Goal: Transaction & Acquisition: Download file/media

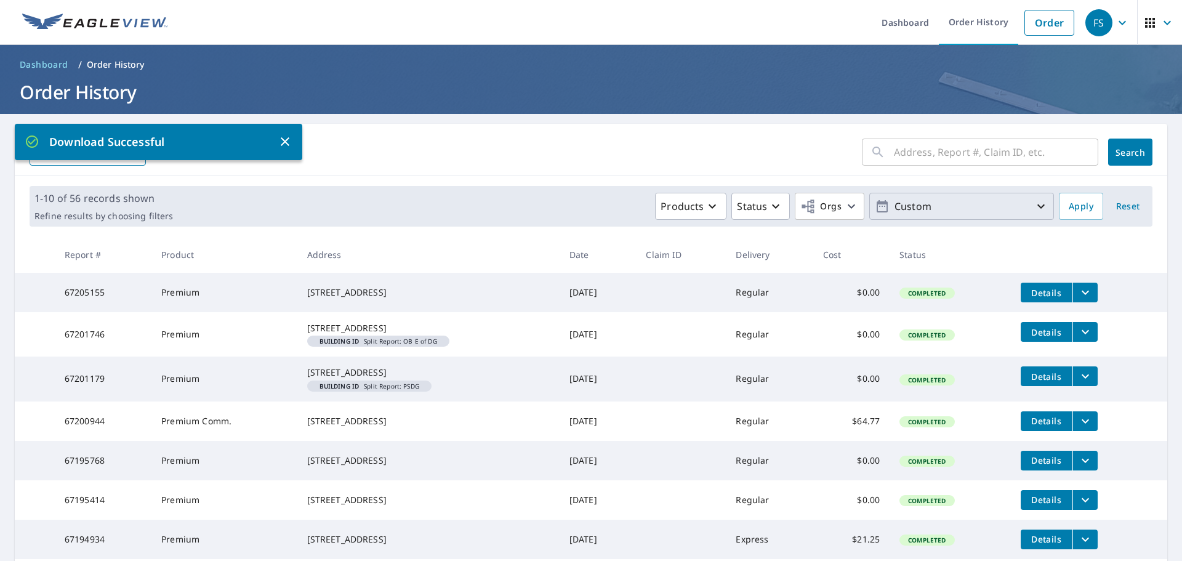
click at [992, 206] on p "Custom" at bounding box center [961, 207] width 144 height 22
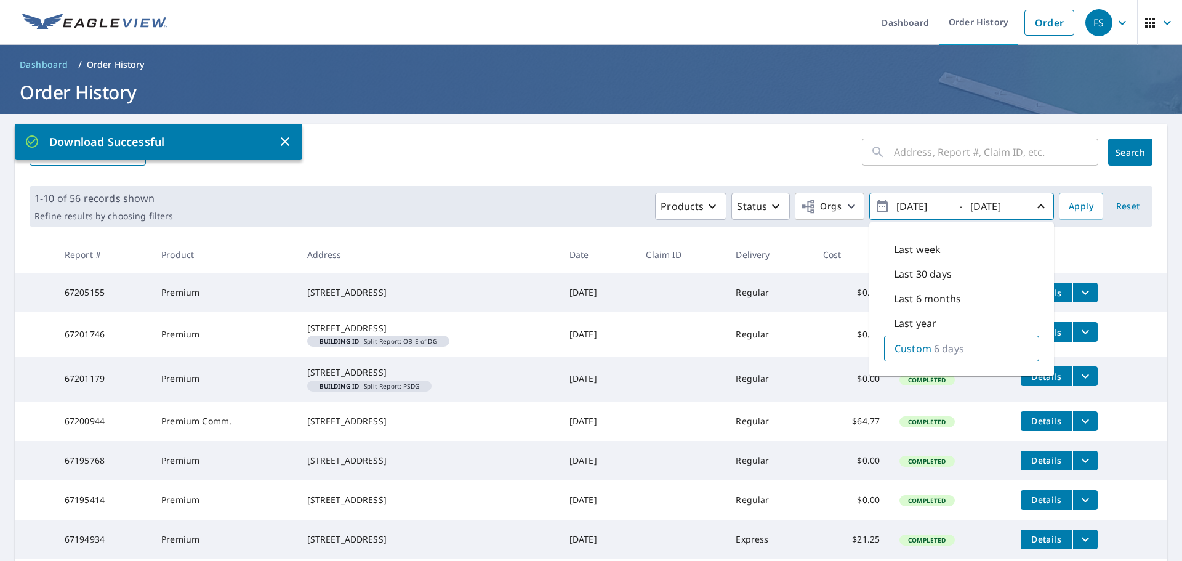
click at [940, 209] on input "[DATE]" at bounding box center [922, 206] width 60 height 20
type input "[DATE]"
click at [998, 201] on input "[DATE]" at bounding box center [996, 206] width 60 height 20
click at [1017, 204] on input "[DATE]" at bounding box center [996, 206] width 60 height 20
type input "[DATE]"
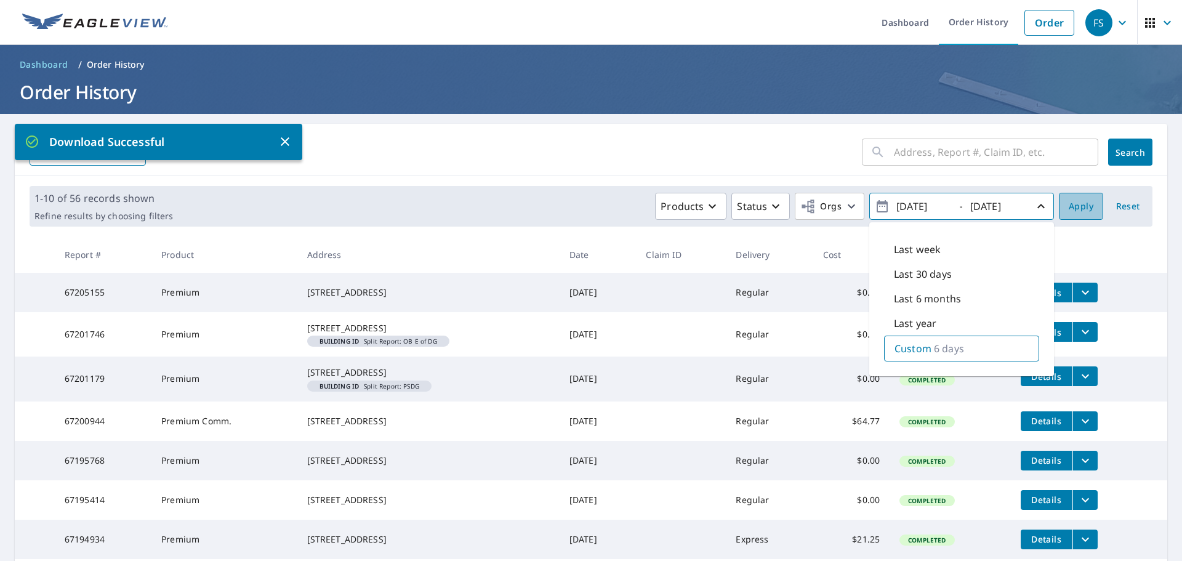
click at [1069, 204] on span "Apply" at bounding box center [1081, 206] width 25 height 15
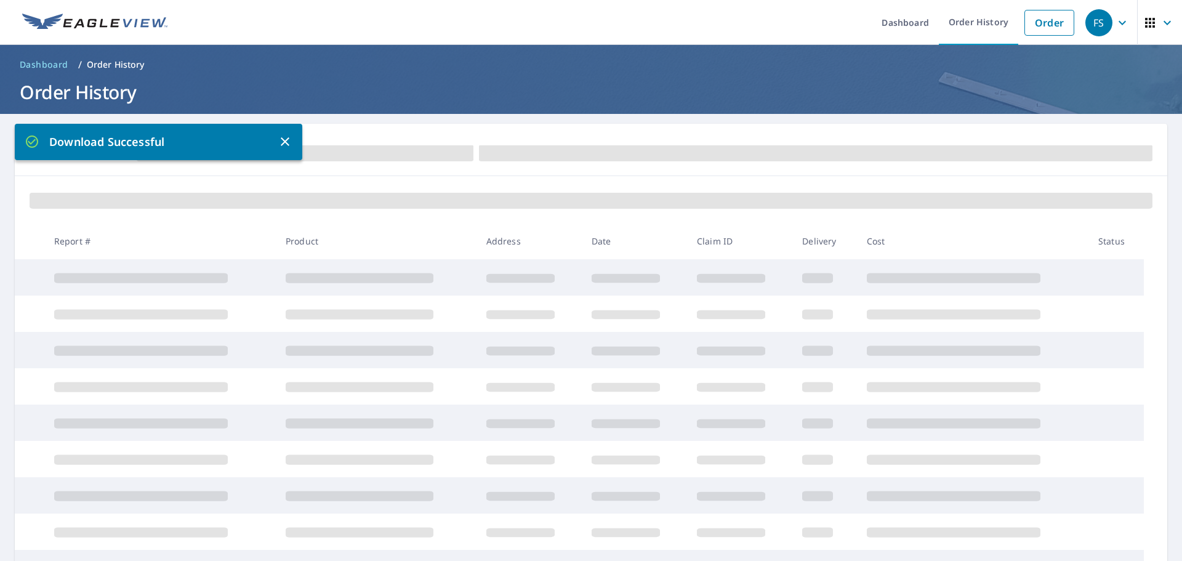
click at [280, 142] on icon "button" at bounding box center [285, 141] width 15 height 15
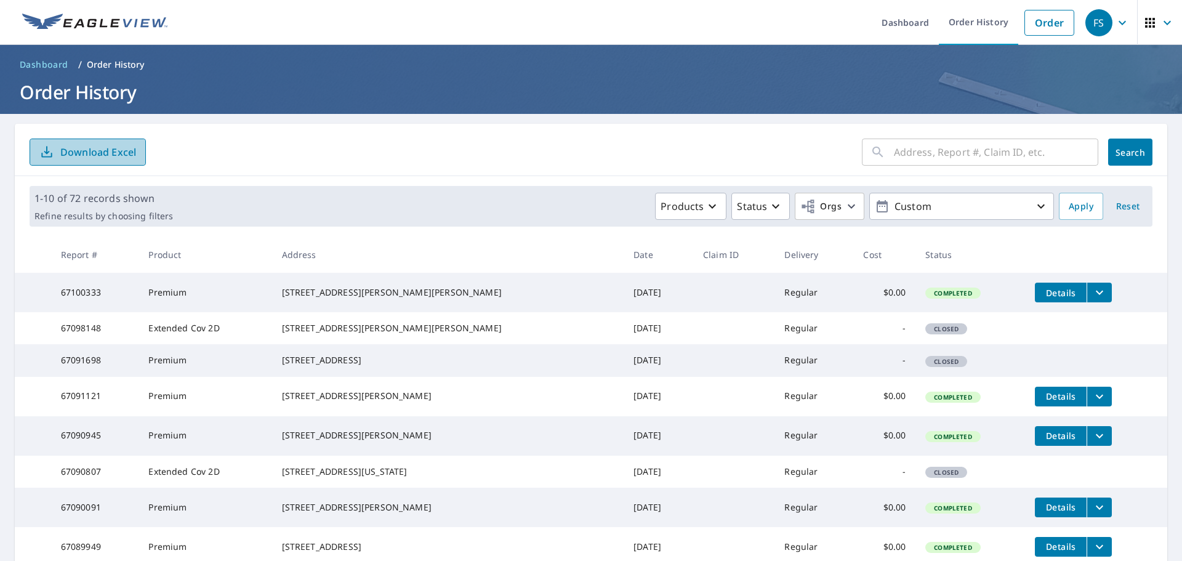
click at [107, 145] on p "Download Excel" at bounding box center [98, 152] width 76 height 14
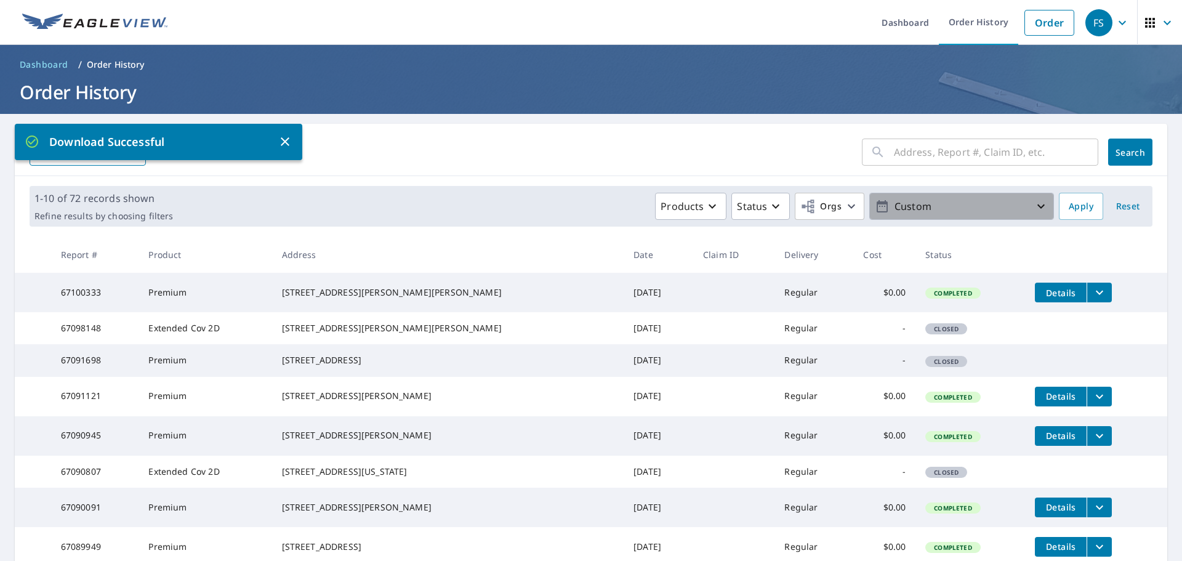
click at [988, 216] on p "Custom" at bounding box center [961, 207] width 144 height 22
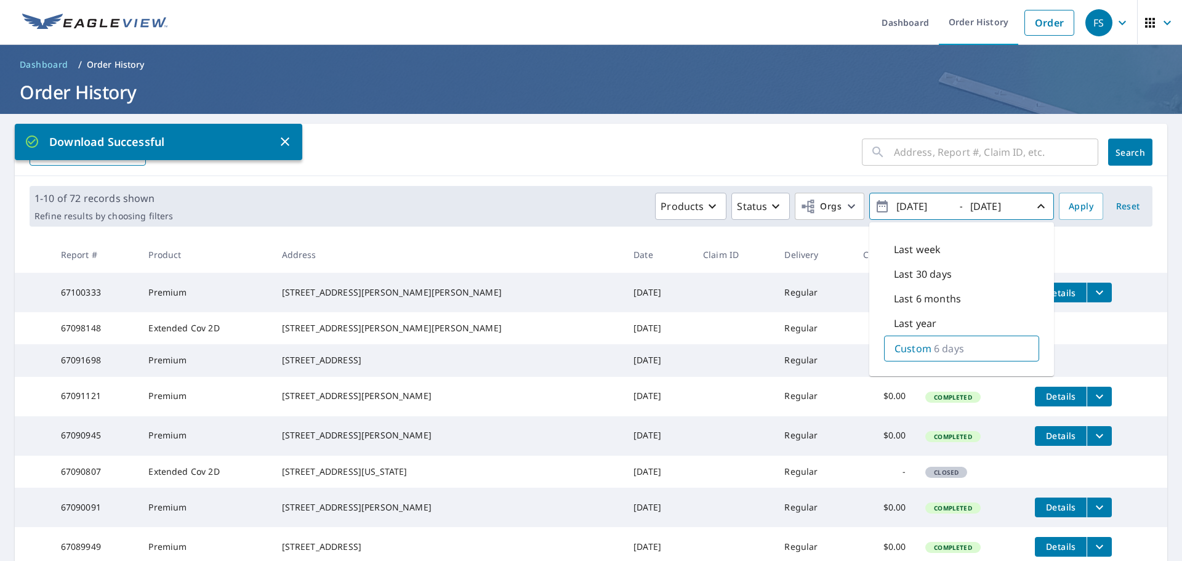
click at [939, 205] on input "[DATE]" at bounding box center [922, 206] width 60 height 20
type input "[DATE]"
click at [999, 207] on input "[DATE]" at bounding box center [996, 206] width 60 height 20
click at [1011, 206] on input "[DATE]" at bounding box center [996, 206] width 60 height 20
type input "[DATE]"
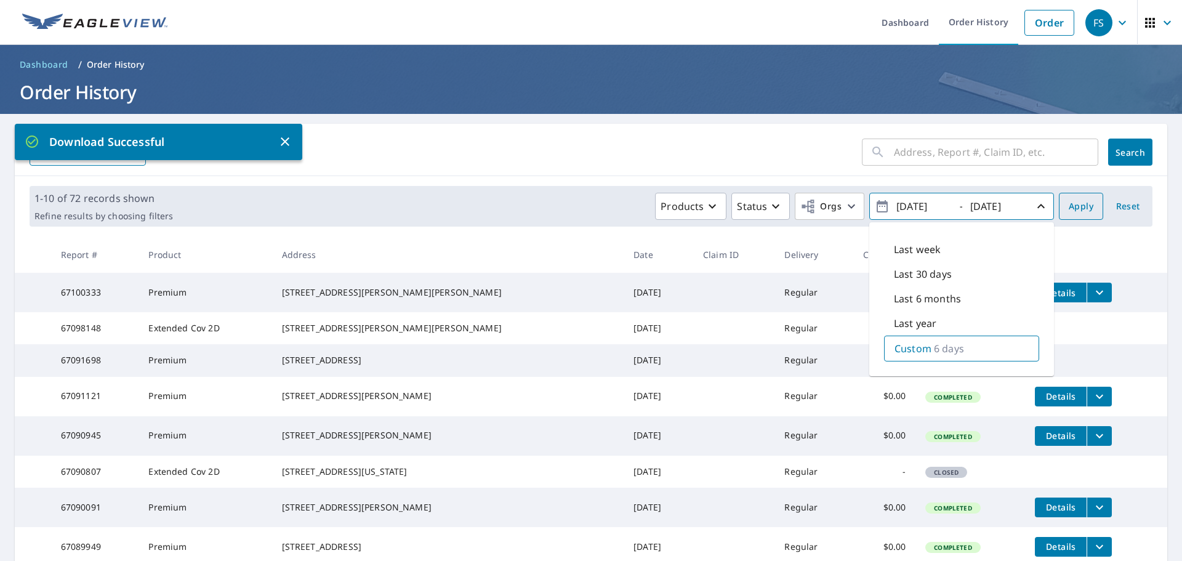
click at [1059, 207] on button "Apply" at bounding box center [1081, 206] width 44 height 27
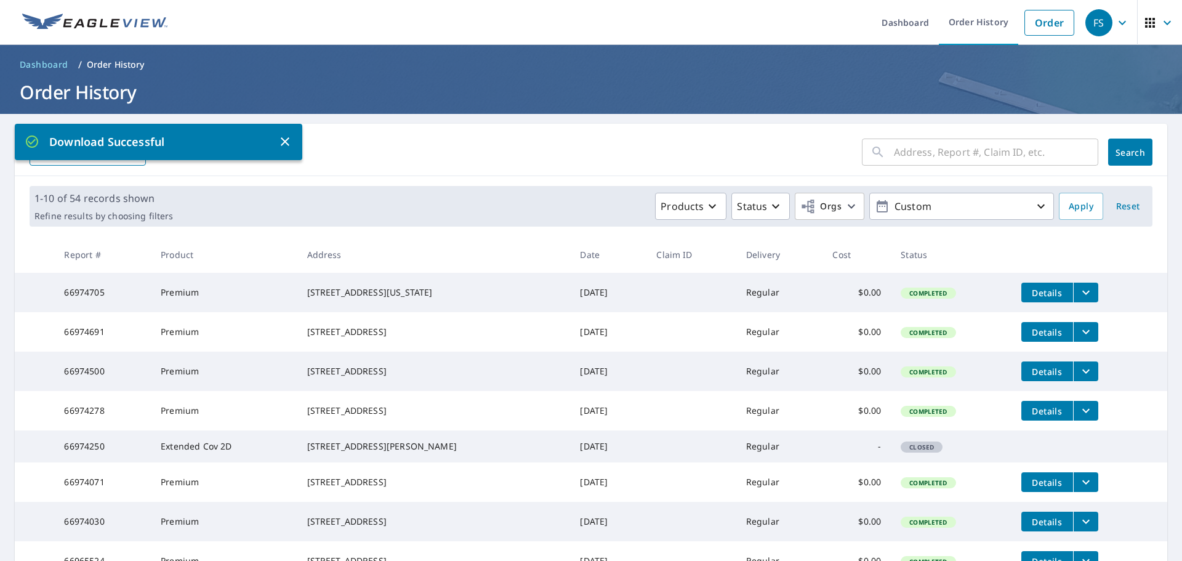
click at [286, 140] on icon "button" at bounding box center [285, 141] width 9 height 9
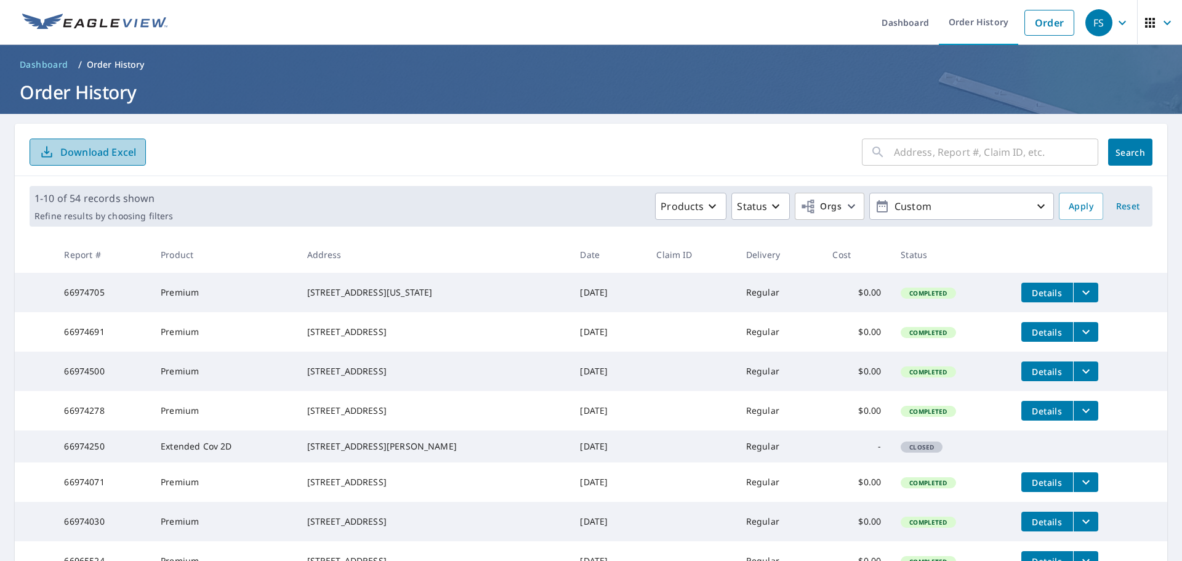
click at [113, 153] on p "Download Excel" at bounding box center [98, 152] width 76 height 14
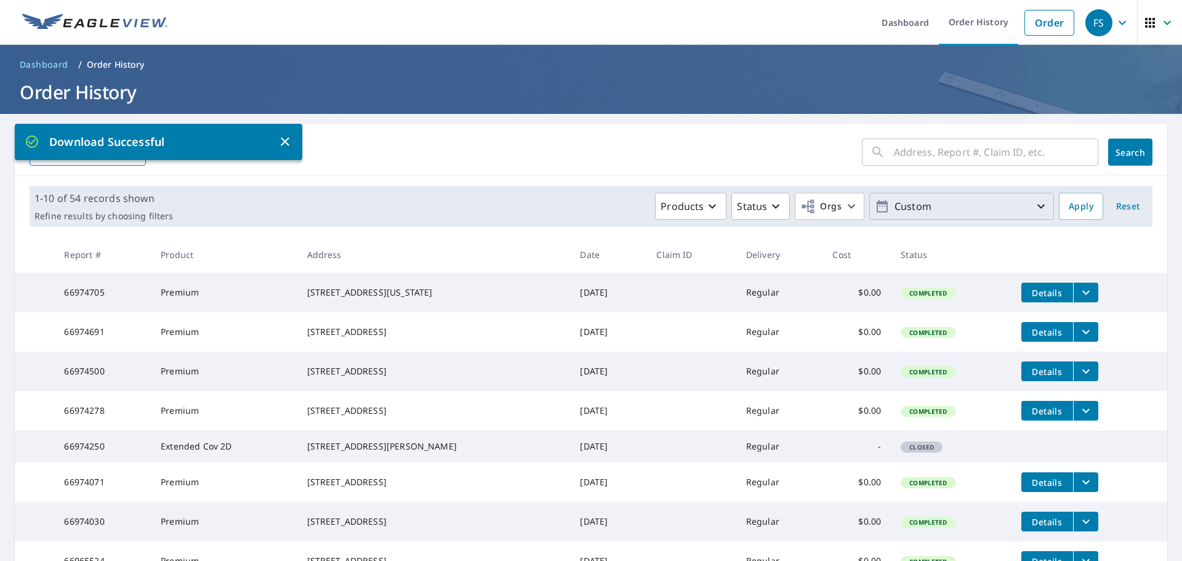
click at [1037, 204] on icon "button" at bounding box center [1040, 206] width 15 height 15
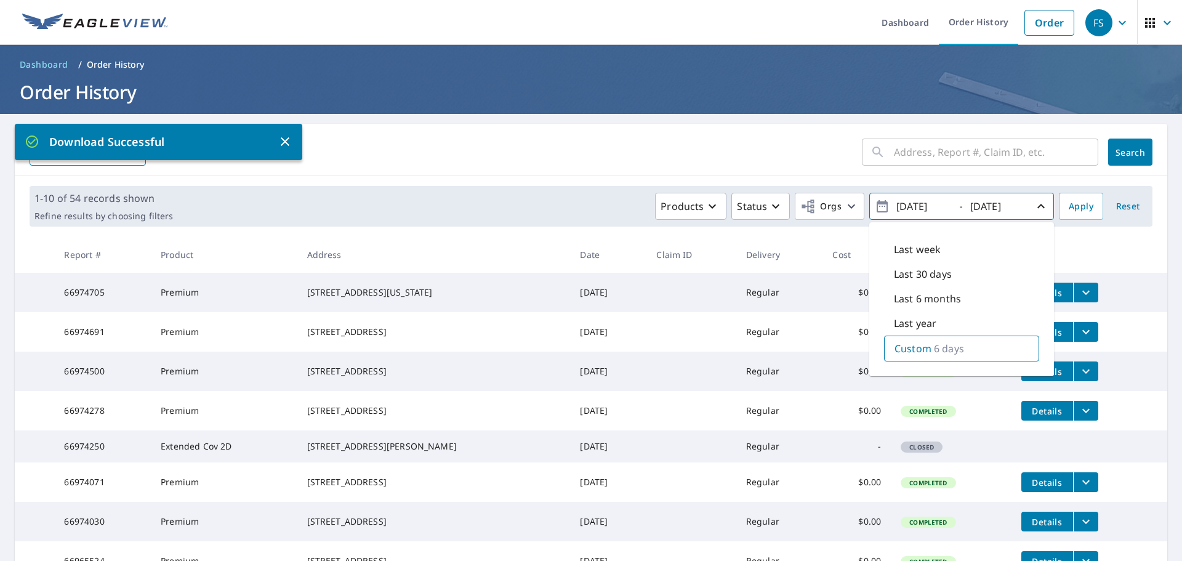
click at [926, 340] on div "Custom 6 days" at bounding box center [961, 348] width 155 height 26
type input "[DATE]"
click at [1018, 210] on div "[DATE]" at bounding box center [999, 207] width 62 height 22
type input "[DATE]"
click at [1069, 201] on span "Apply" at bounding box center [1081, 206] width 25 height 15
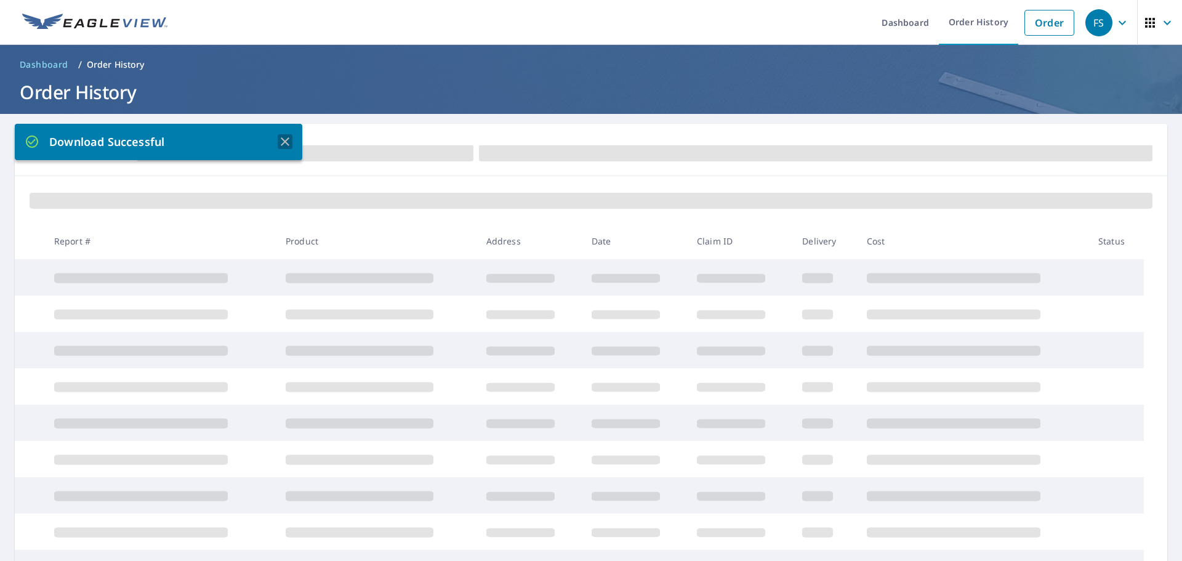
click at [282, 138] on icon "button" at bounding box center [285, 141] width 9 height 9
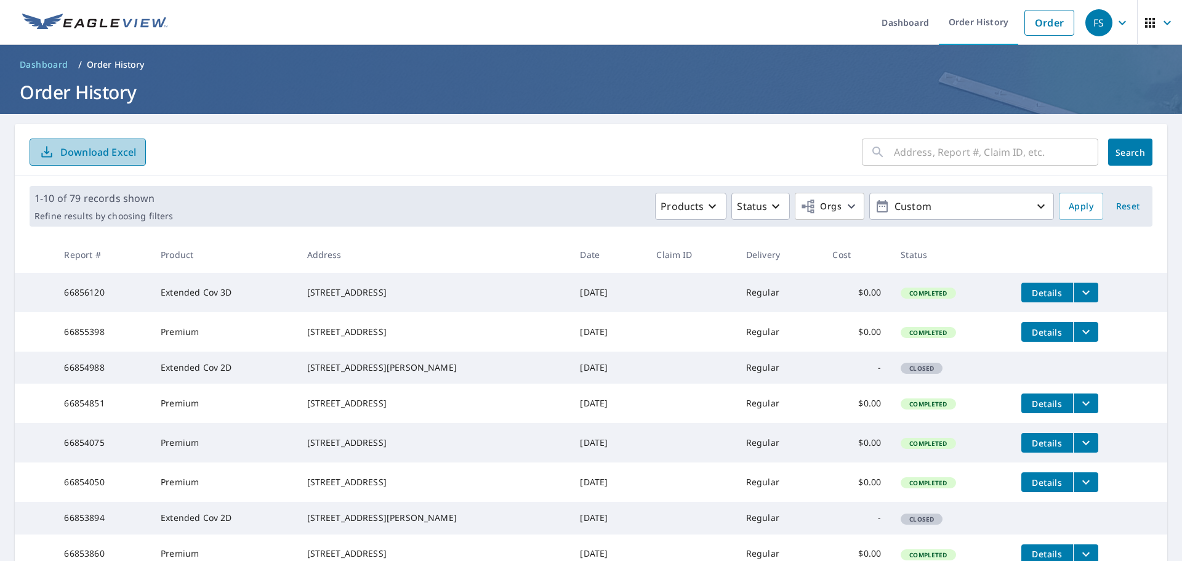
click at [88, 157] on p "Download Excel" at bounding box center [98, 152] width 76 height 14
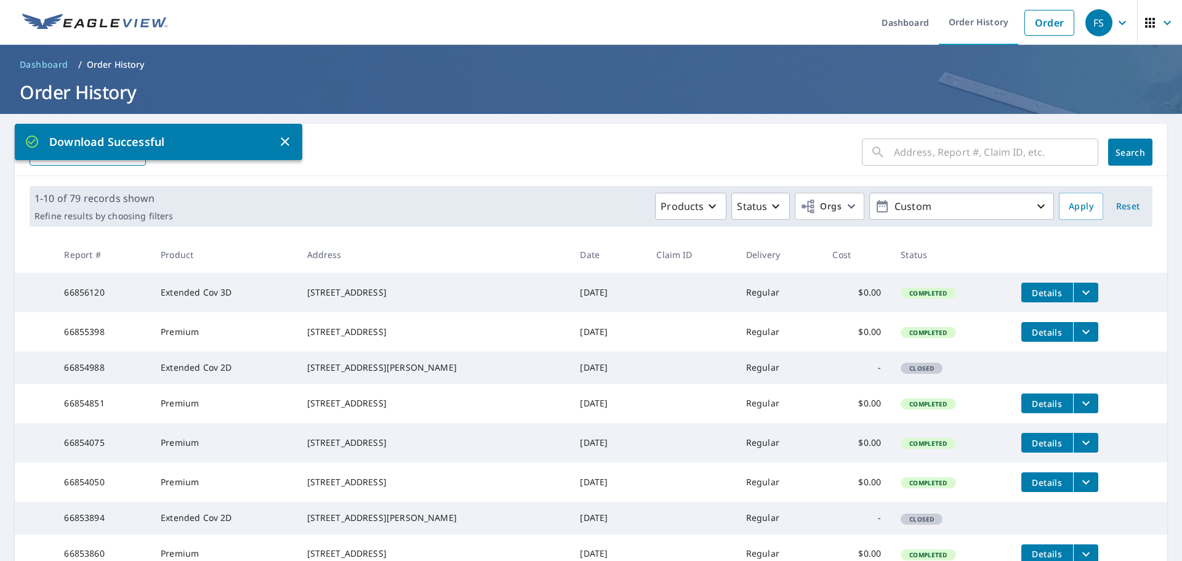
click at [337, 25] on ul "Dashboard Order History Order" at bounding box center [627, 22] width 905 height 45
click at [986, 219] on button "Custom" at bounding box center [961, 206] width 185 height 27
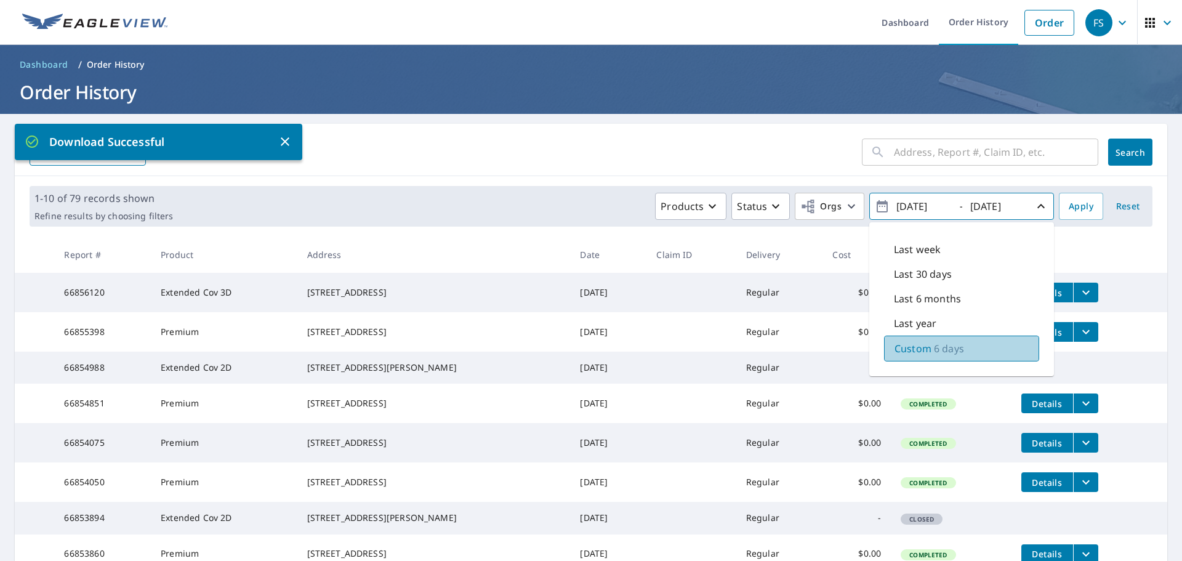
click at [921, 347] on div "Custom 6 days" at bounding box center [961, 348] width 155 height 26
click at [941, 203] on input "[DATE]" at bounding box center [922, 206] width 60 height 20
click at [926, 211] on input "[DATE]" at bounding box center [922, 206] width 60 height 20
type input "[DATE]"
click at [1015, 203] on input "[DATE]" at bounding box center [996, 206] width 60 height 20
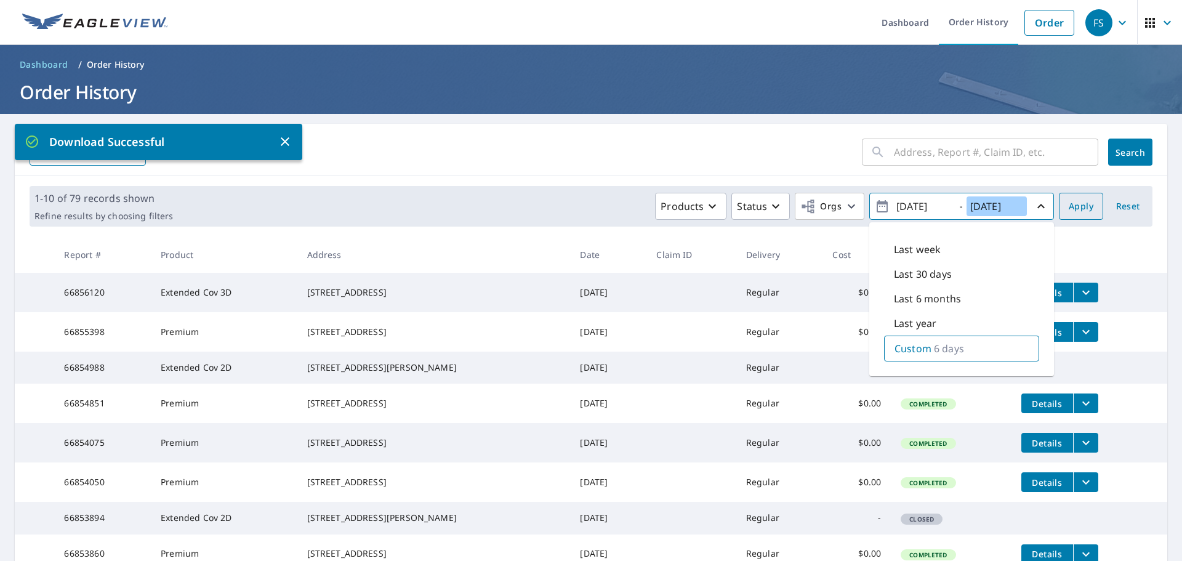
type input "[DATE]"
click at [1069, 207] on span "Apply" at bounding box center [1081, 206] width 25 height 15
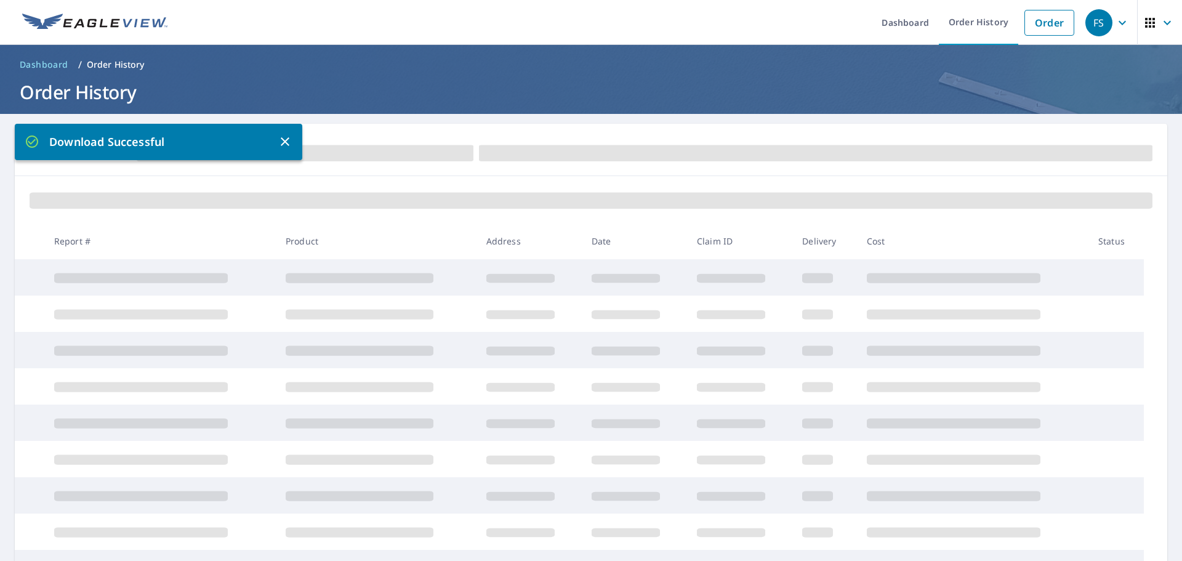
click at [285, 143] on icon "button" at bounding box center [285, 141] width 15 height 15
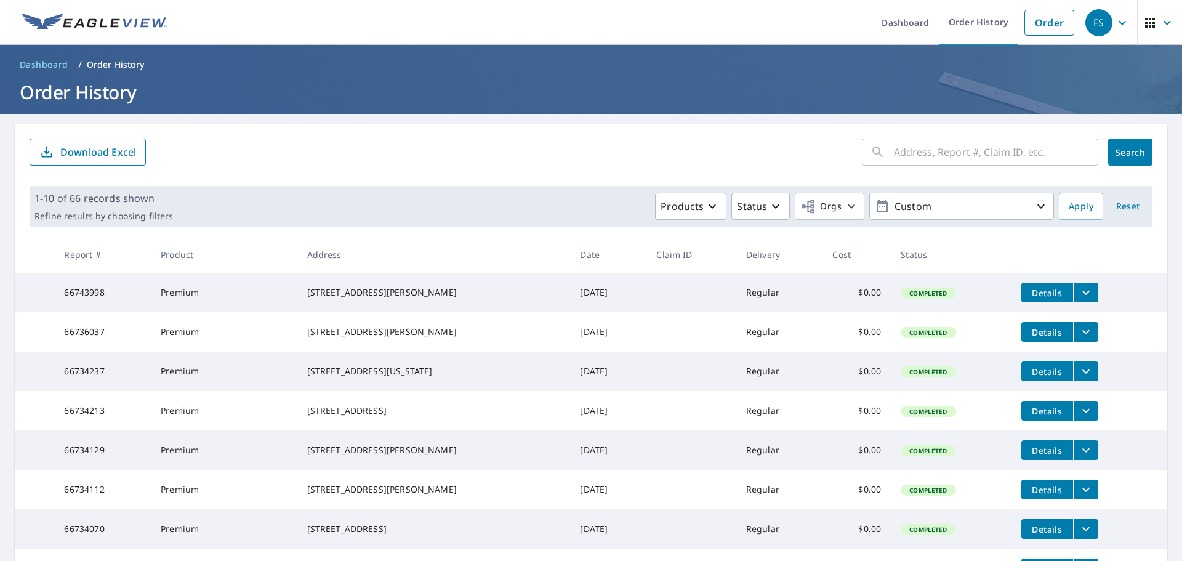
click at [68, 157] on p "Download Excel" at bounding box center [98, 152] width 76 height 14
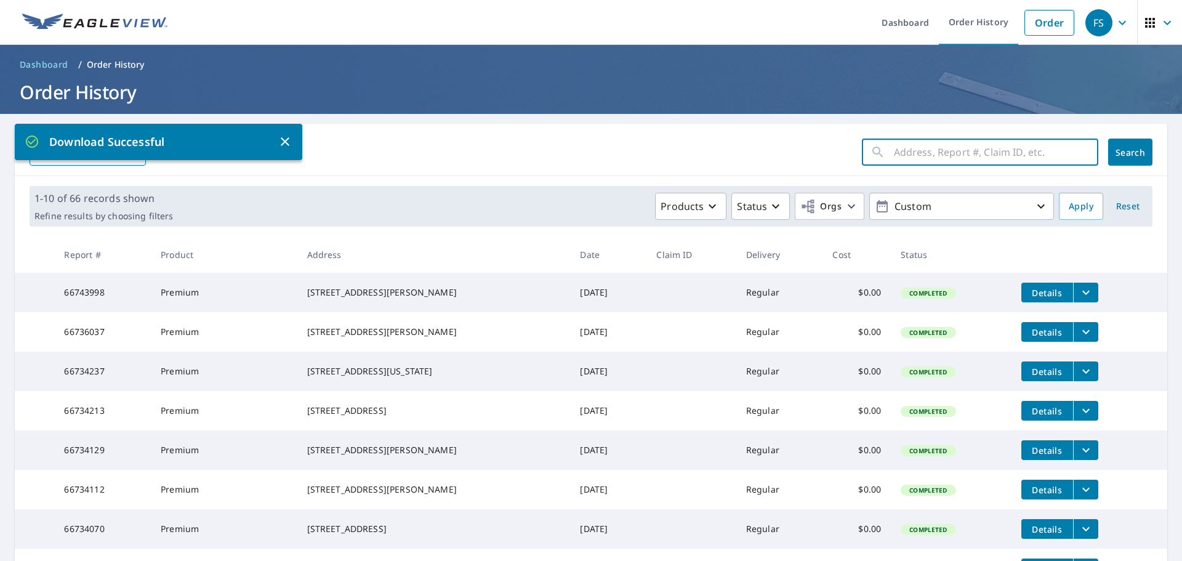
click at [1000, 154] on input "text" at bounding box center [996, 152] width 204 height 34
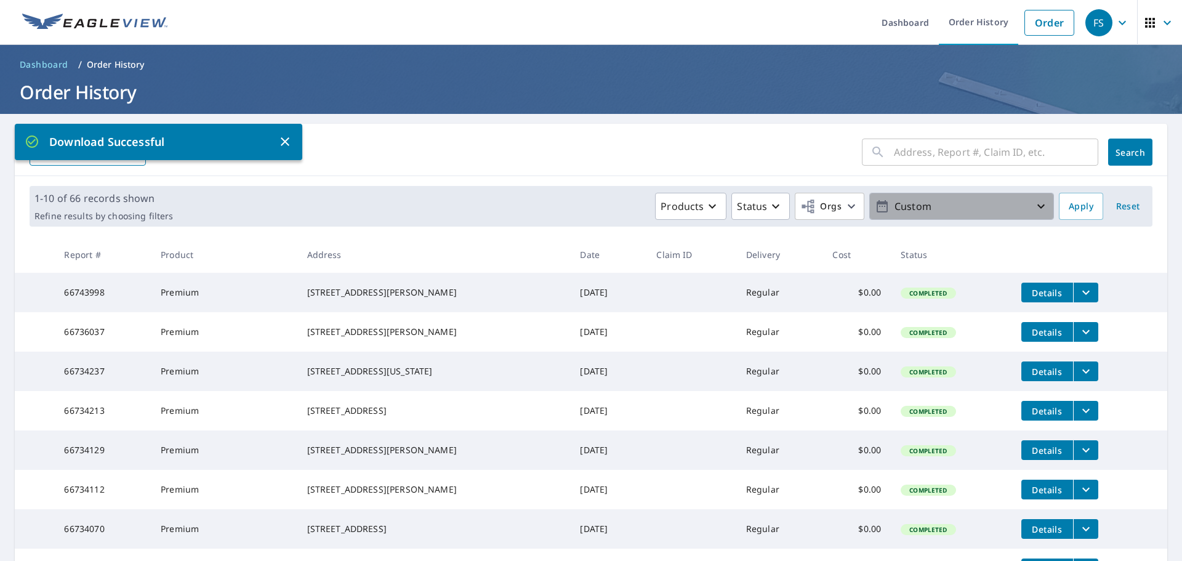
click at [901, 199] on button "Custom" at bounding box center [961, 206] width 185 height 27
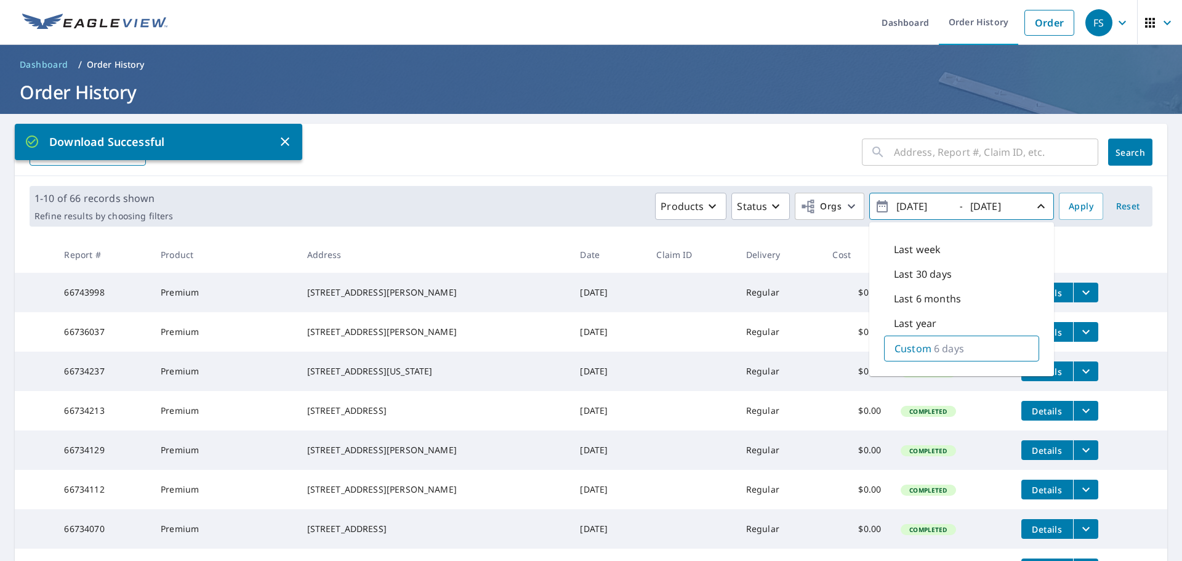
click at [934, 352] on p "6 days" at bounding box center [949, 348] width 30 height 15
type input "[DATE]"
click at [997, 209] on input "[DATE]" at bounding box center [996, 206] width 60 height 20
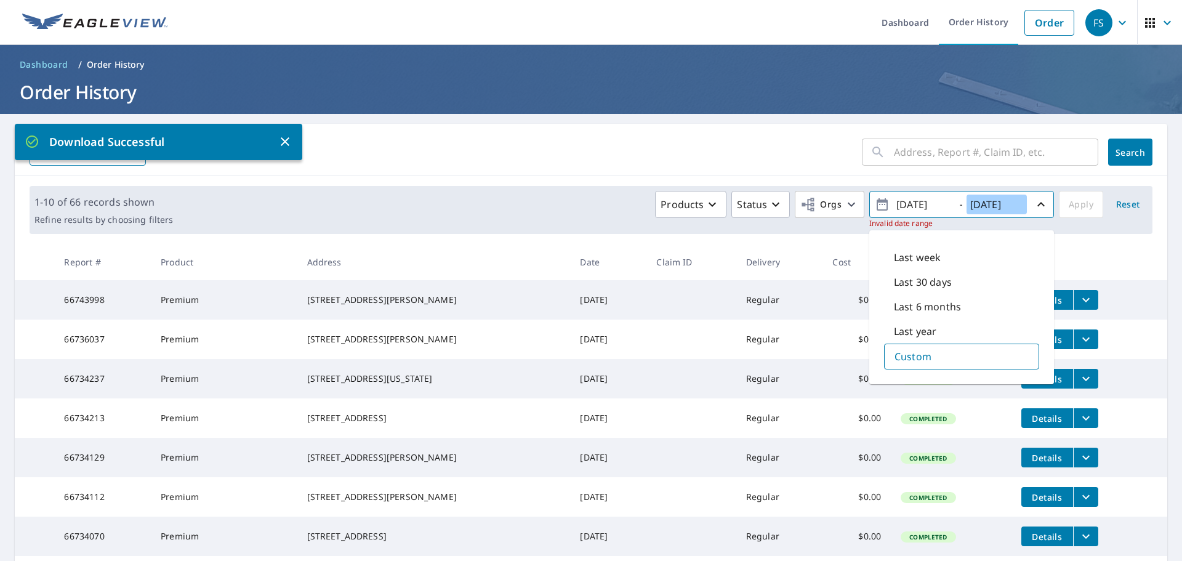
click at [1009, 208] on input "[DATE]" at bounding box center [996, 204] width 60 height 20
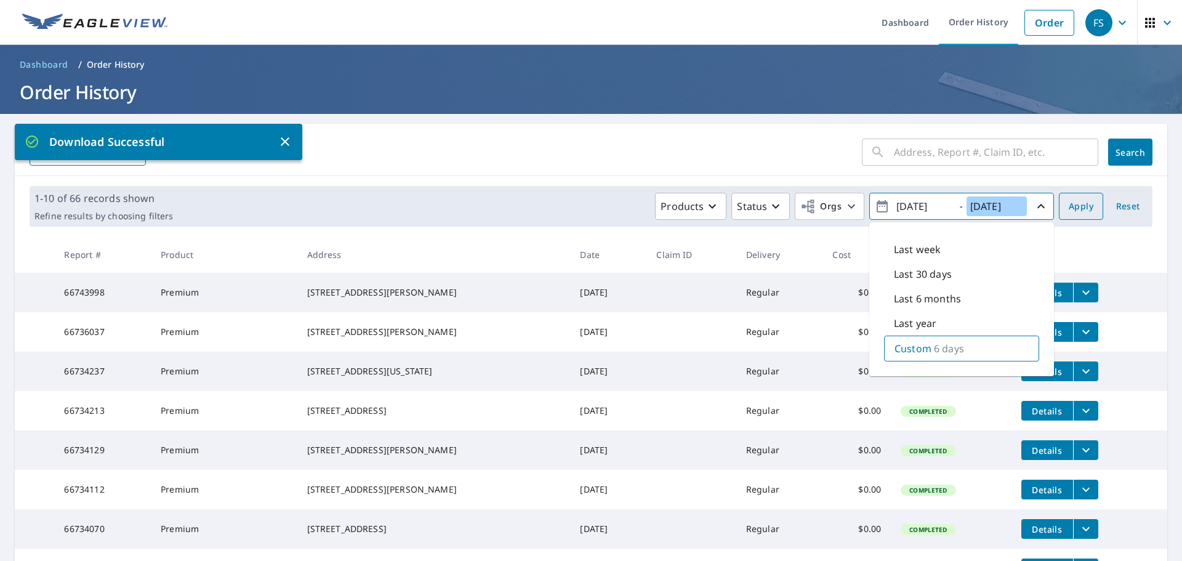
type input "[DATE]"
click at [1079, 204] on span "Apply" at bounding box center [1081, 206] width 25 height 15
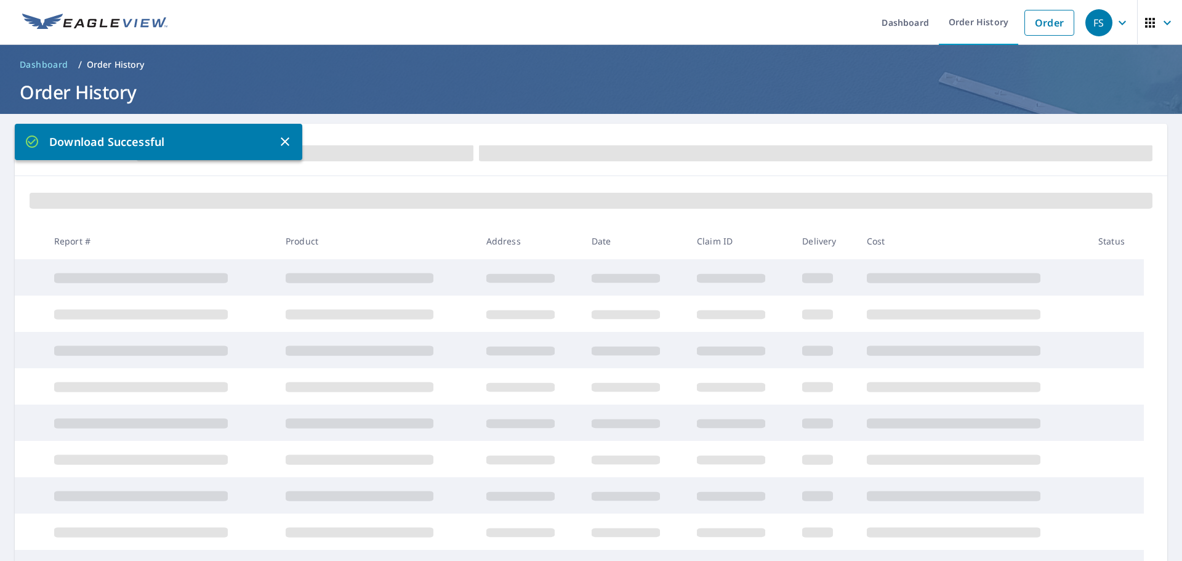
click at [294, 139] on div "Download Successful" at bounding box center [158, 142] width 287 height 36
click at [284, 142] on icon "button" at bounding box center [285, 141] width 9 height 9
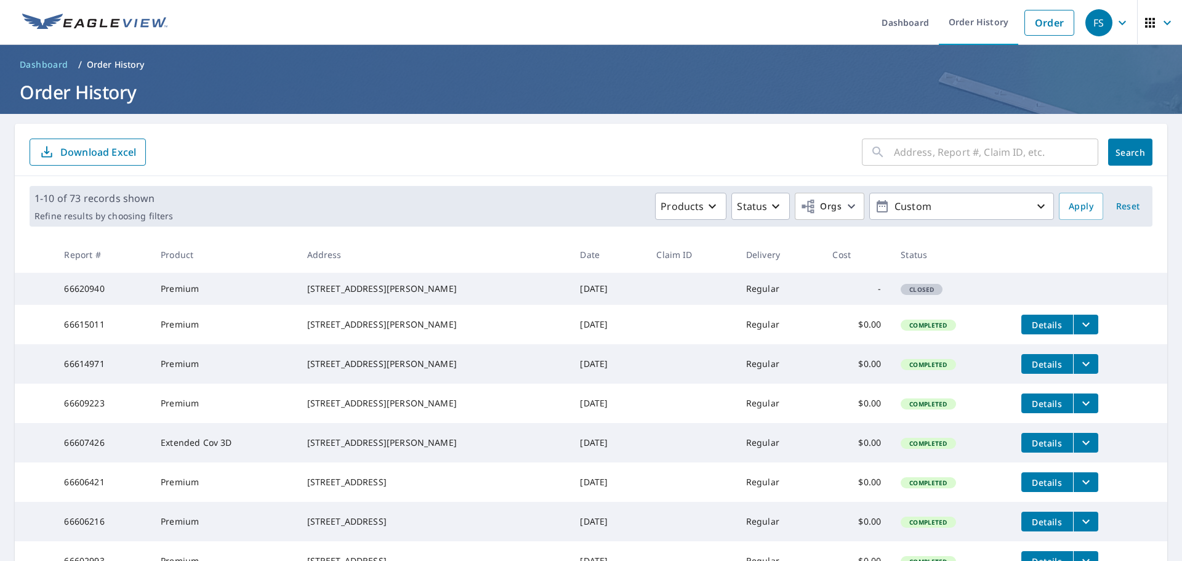
drag, startPoint x: 468, startPoint y: 34, endPoint x: 461, endPoint y: 36, distance: 7.5
click at [468, 34] on ul "Dashboard Order History Order" at bounding box center [627, 22] width 905 height 45
click at [60, 152] on p "Download Excel" at bounding box center [98, 152] width 76 height 14
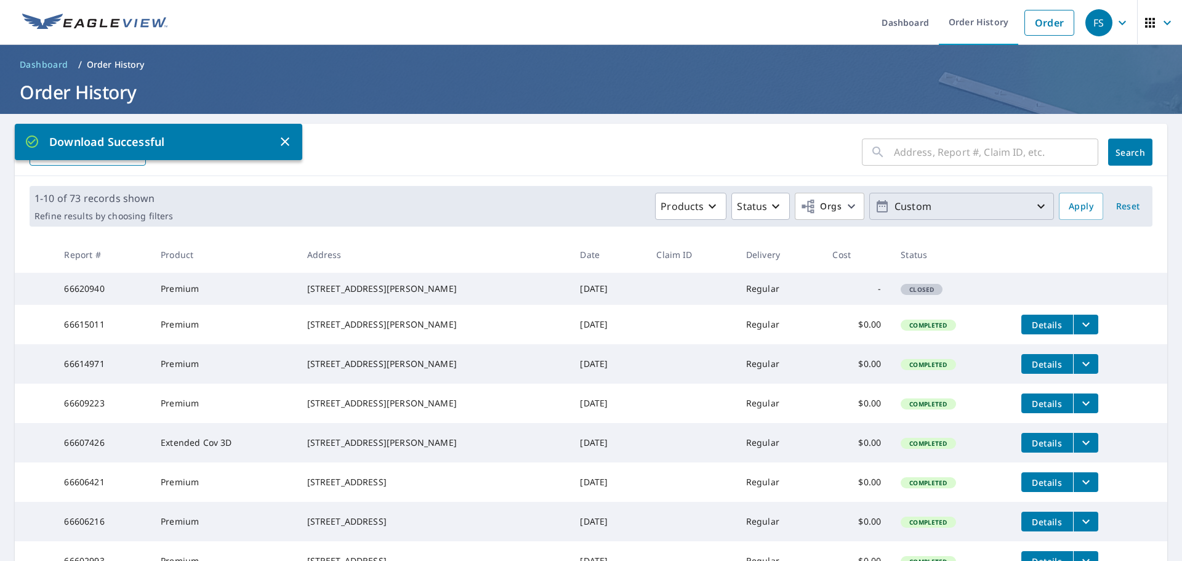
click at [1007, 199] on p "Custom" at bounding box center [961, 207] width 144 height 22
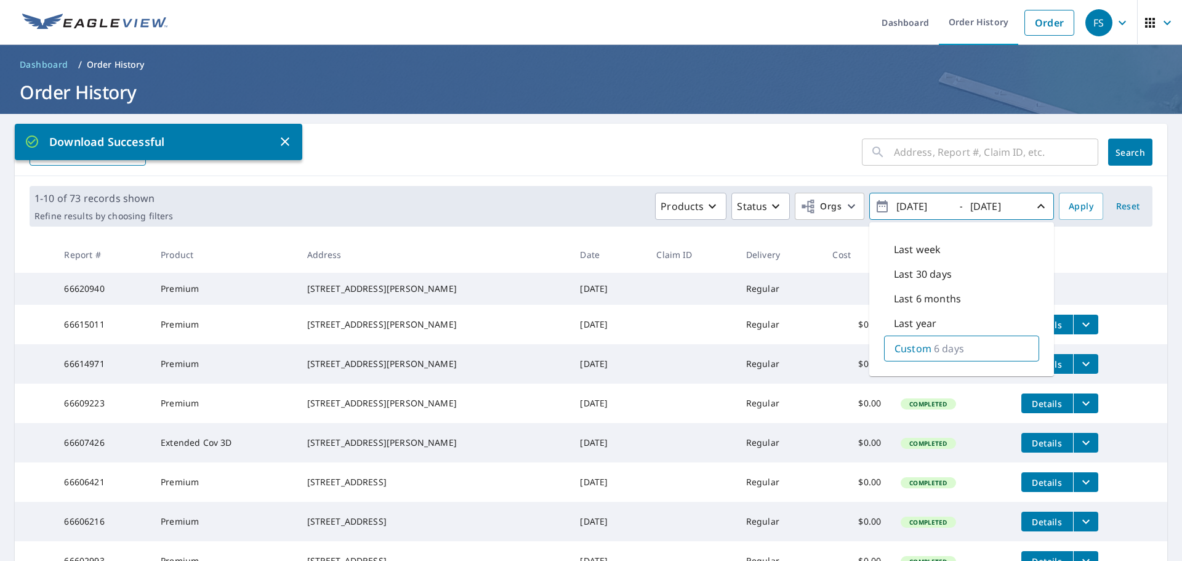
click at [940, 206] on input "[DATE]" at bounding box center [922, 206] width 60 height 20
type input "[DATE]"
click at [1012, 205] on input "[DATE]" at bounding box center [996, 206] width 60 height 20
type input "[DATE]"
click at [1073, 210] on span "Apply" at bounding box center [1081, 206] width 25 height 15
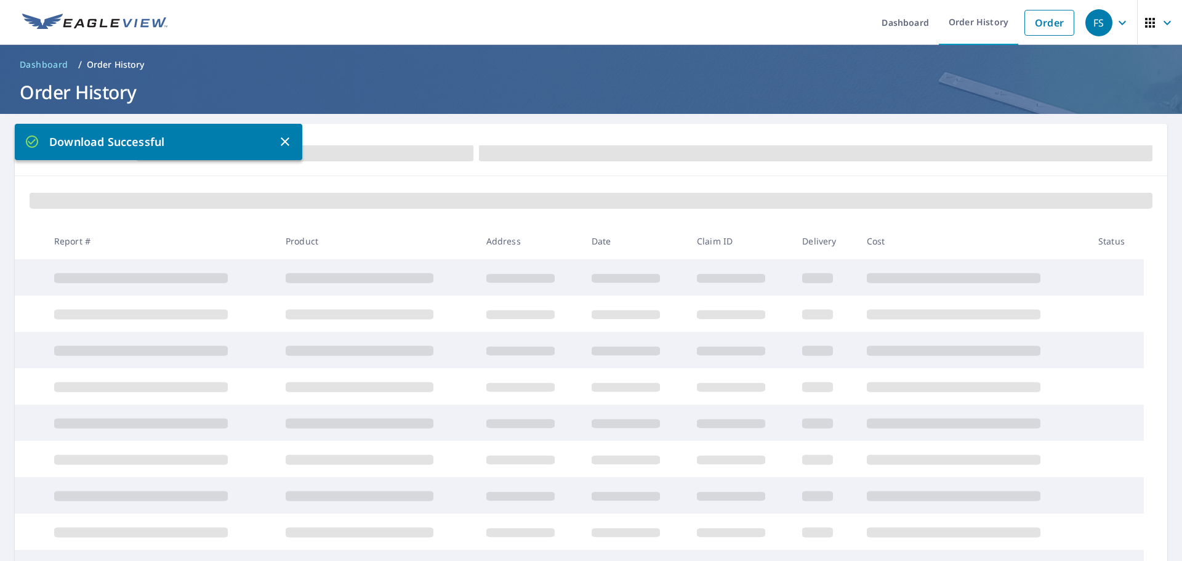
click at [282, 142] on icon "button" at bounding box center [285, 141] width 15 height 15
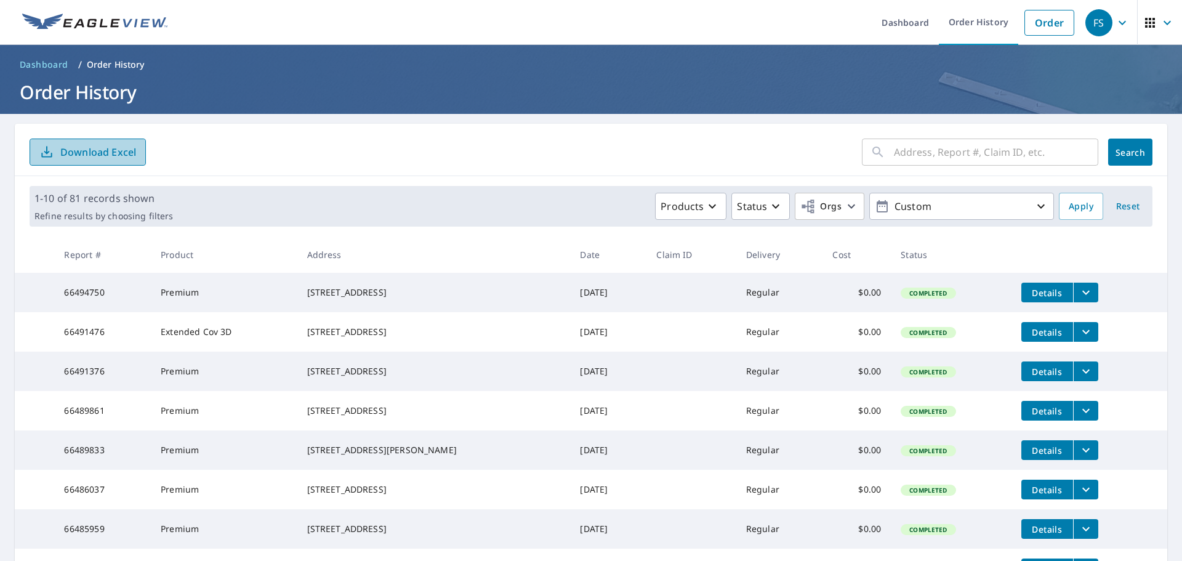
click at [102, 154] on p "Download Excel" at bounding box center [98, 152] width 76 height 14
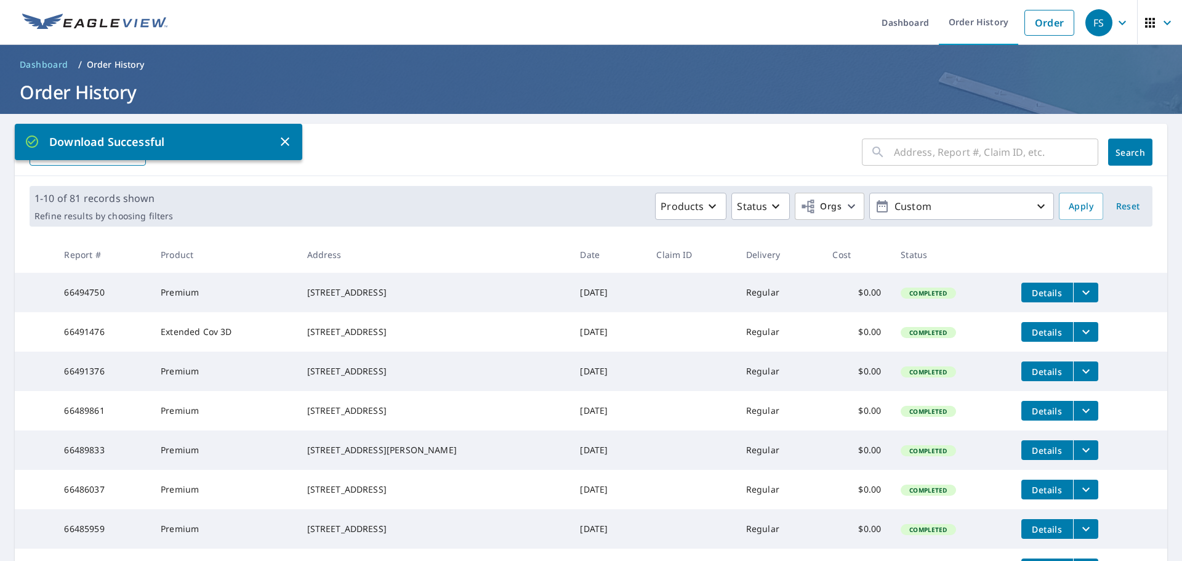
click at [209, 26] on ul "Dashboard Order History Order" at bounding box center [627, 22] width 905 height 45
